Goal: Transaction & Acquisition: Purchase product/service

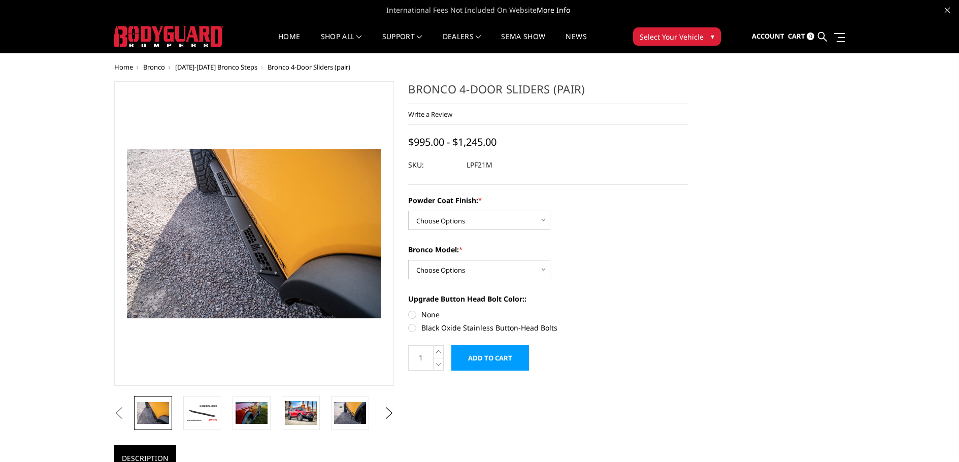
scroll to position [51, 0]
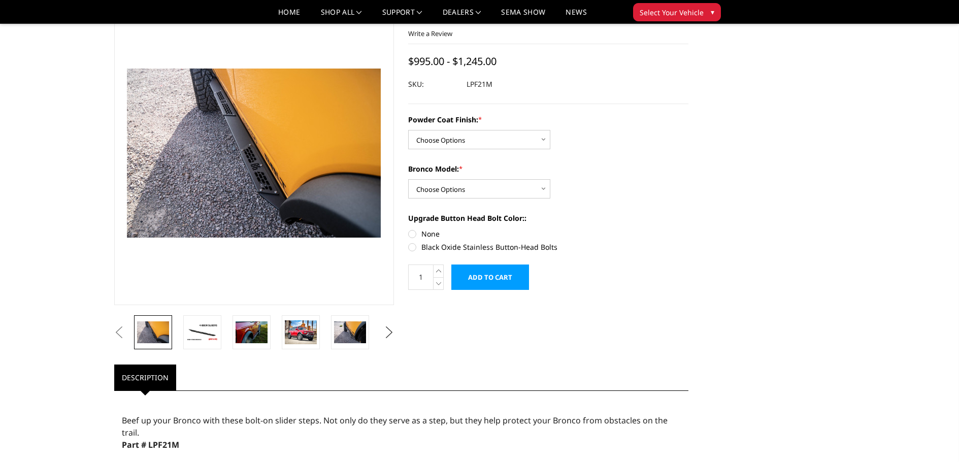
click at [386, 338] on button "Next" at bounding box center [388, 332] width 15 height 15
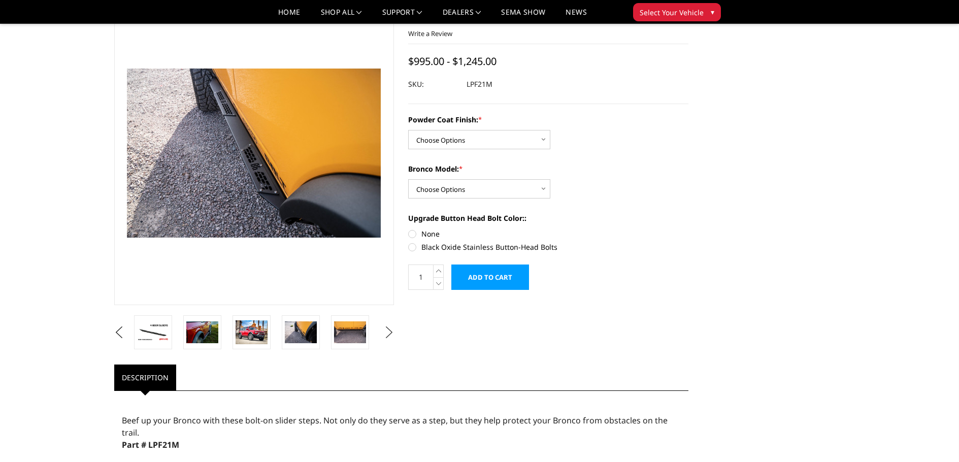
click at [385, 336] on button "Next" at bounding box center [388, 332] width 15 height 15
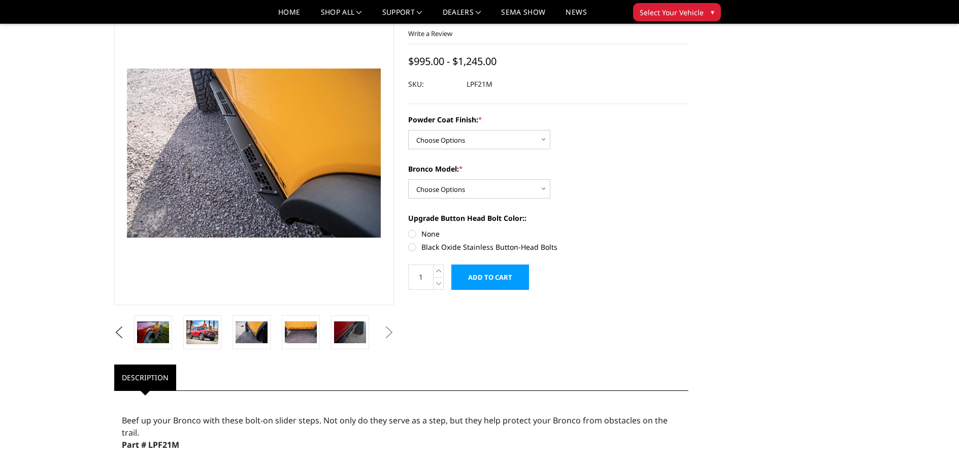
click at [384, 335] on button "Next" at bounding box center [388, 332] width 15 height 15
click at [299, 330] on img at bounding box center [301, 331] width 32 height 21
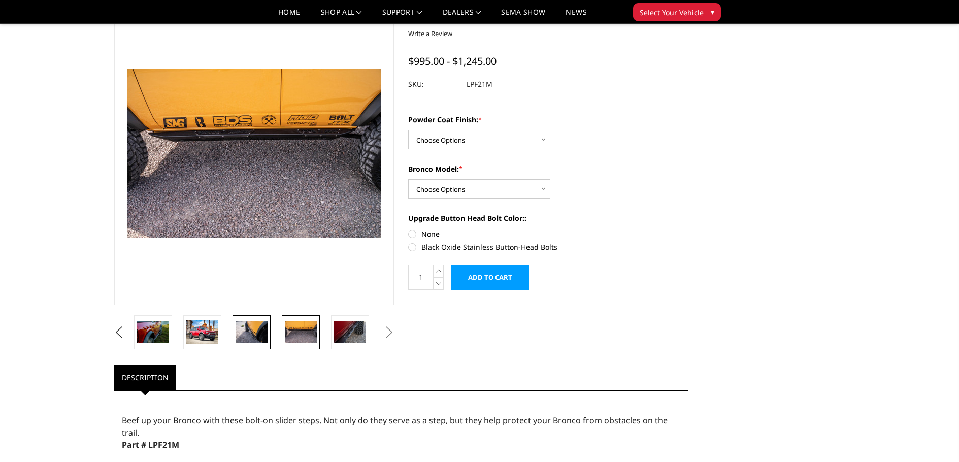
click at [247, 333] on img at bounding box center [252, 331] width 32 height 21
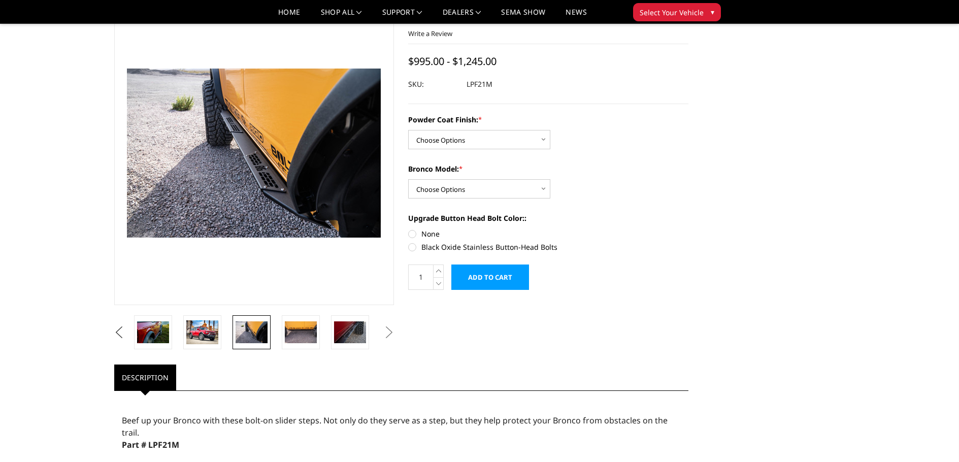
click at [121, 333] on button "Previous" at bounding box center [119, 332] width 15 height 15
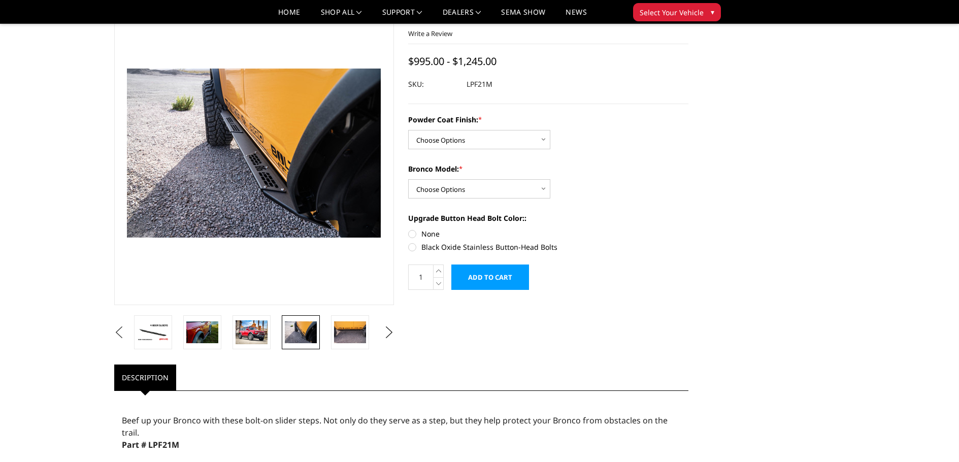
click at [122, 332] on button "Previous" at bounding box center [119, 332] width 15 height 15
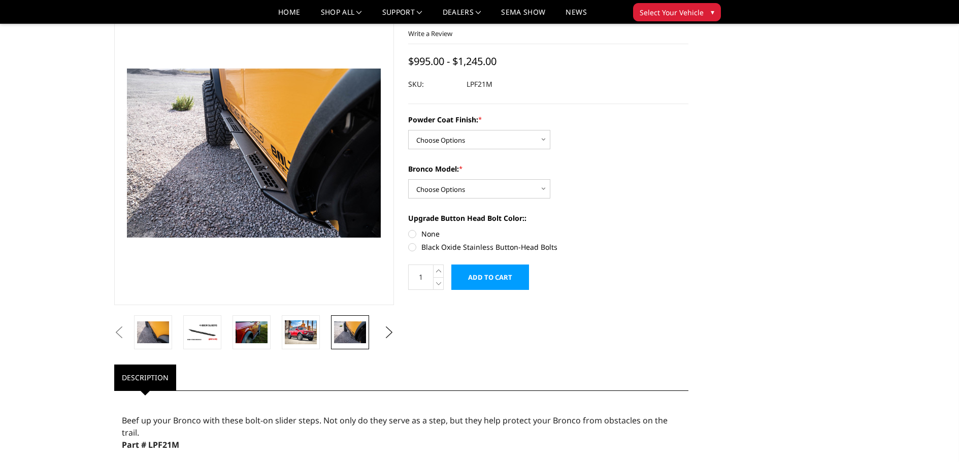
click at [127, 335] on button "Previous" at bounding box center [119, 332] width 15 height 15
click at [249, 331] on img at bounding box center [252, 331] width 32 height 21
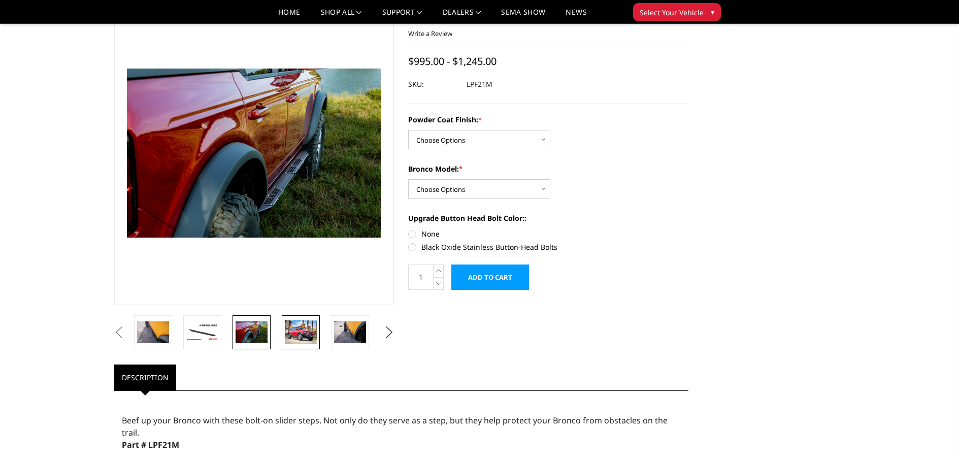
click at [302, 331] on img at bounding box center [301, 332] width 32 height 24
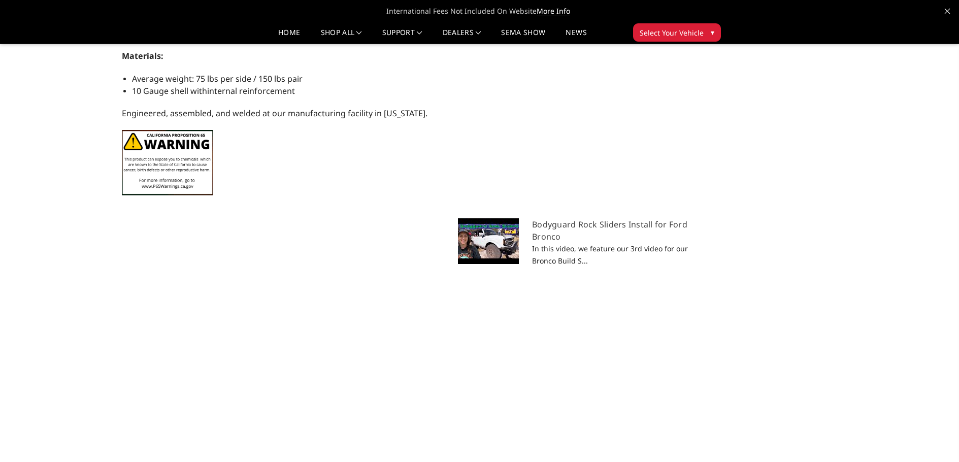
scroll to position [558, 0]
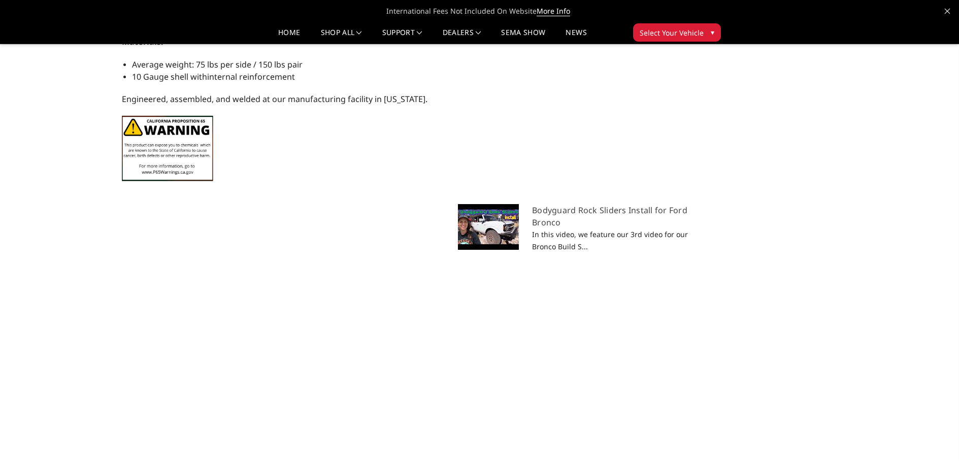
click at [486, 221] on img at bounding box center [488, 227] width 61 height 46
